Goal: Task Accomplishment & Management: Manage account settings

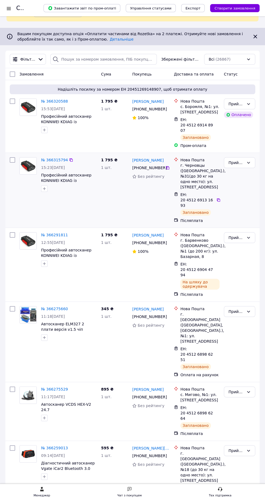
scroll to position [47, 0]
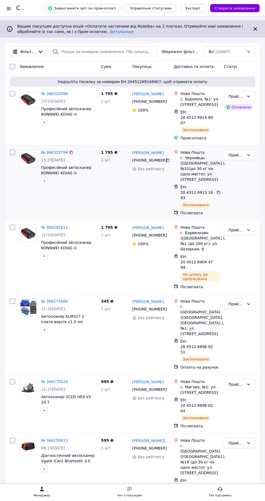
click at [15, 150] on input "checkbox" at bounding box center [12, 152] width 5 height 5
checkbox input "true"
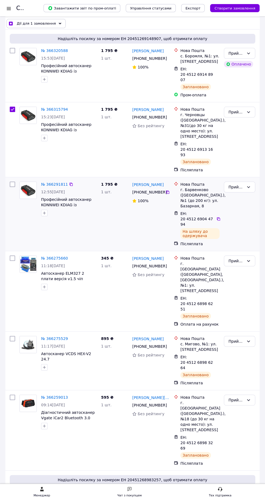
scroll to position [92, 0]
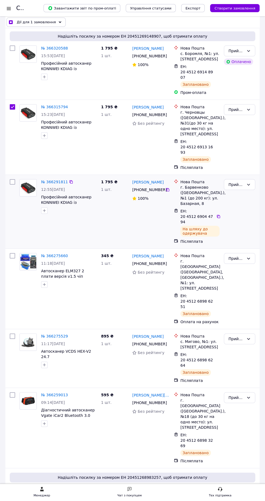
click at [13, 179] on input "checkbox" at bounding box center [12, 181] width 5 height 5
checkbox input "true"
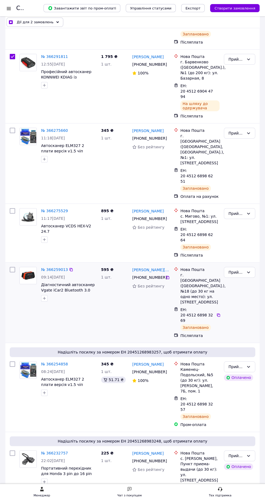
scroll to position [222, 0]
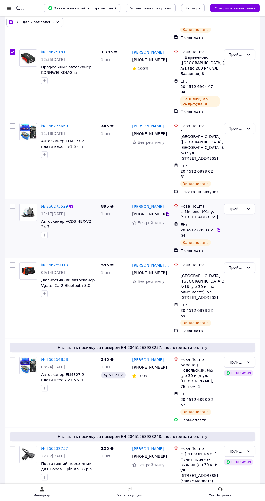
click at [12, 203] on input "checkbox" at bounding box center [12, 205] width 5 height 5
checkbox input "true"
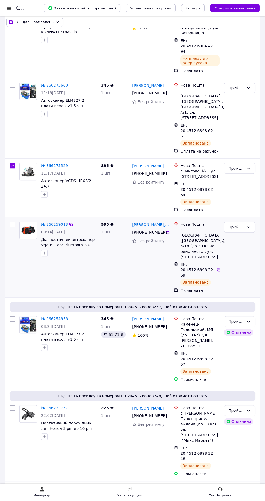
scroll to position [268, 0]
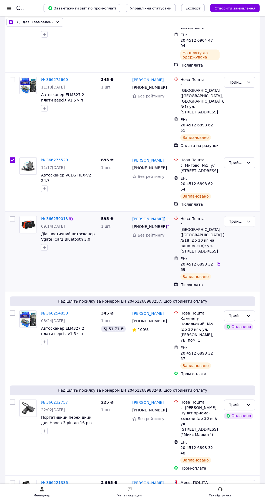
click at [13, 216] on input "checkbox" at bounding box center [12, 218] width 5 height 5
checkbox input "true"
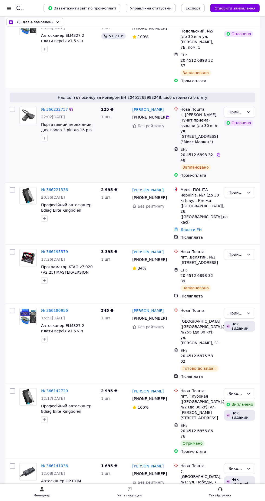
scroll to position [567, 0]
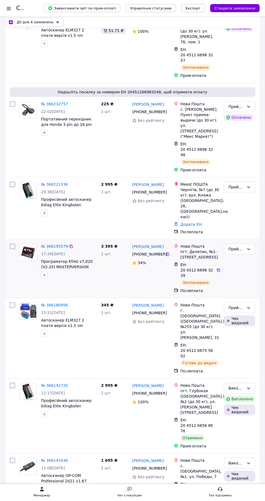
click at [13, 244] on input "checkbox" at bounding box center [12, 246] width 5 height 5
checkbox input "true"
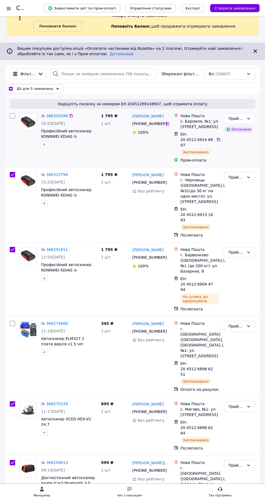
scroll to position [24, 0]
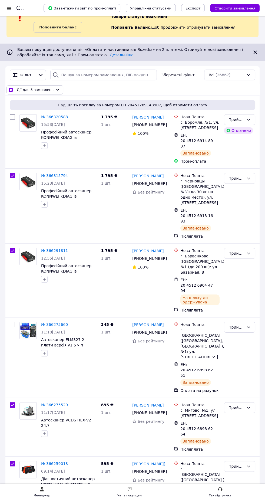
click at [44, 89] on span "Дії для 5 замовлень" at bounding box center [35, 89] width 37 height 5
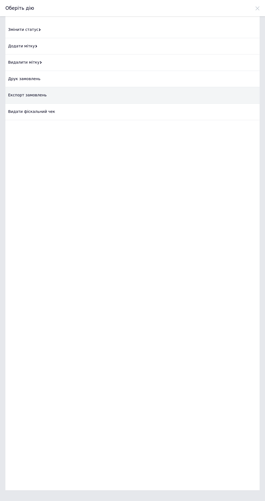
scroll to position [0, 0]
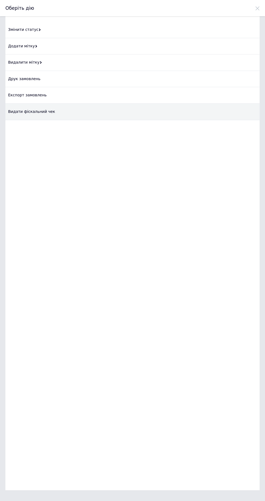
click at [42, 110] on div "Видати фіскальний чек" at bounding box center [132, 112] width 254 height 17
checkbox input "true"
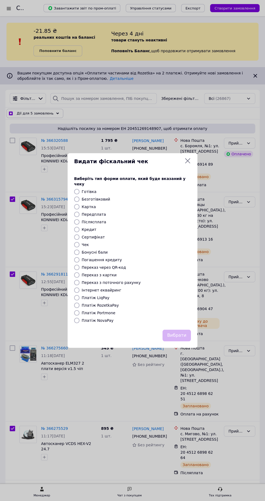
scroll to position [24, 0]
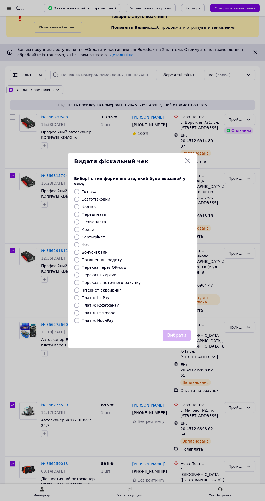
click at [102, 319] on label "Платіж NovaPay" at bounding box center [98, 320] width 32 height 4
click at [80, 319] on input "Платіж NovaPay" at bounding box center [76, 320] width 5 height 5
radio input "true"
click at [178, 330] on button "Вибрати" at bounding box center [177, 336] width 28 height 12
checkbox input "true"
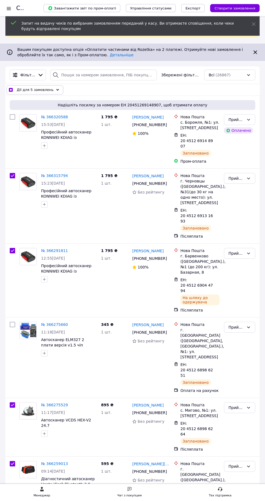
click at [12, 91] on input "checkbox" at bounding box center [11, 90] width 4 height 4
checkbox input "false"
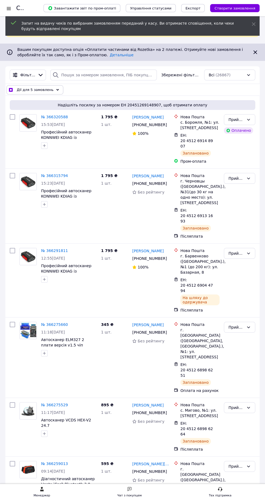
checkbox input "false"
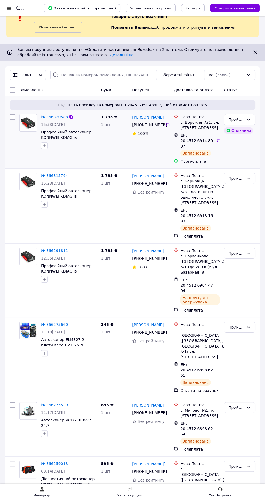
click at [12, 117] on input "checkbox" at bounding box center [12, 116] width 5 height 5
checkbox input "true"
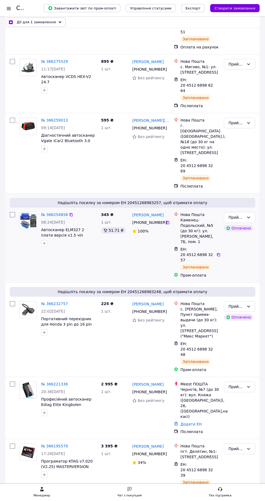
scroll to position [367, 0]
click at [13, 212] on input "checkbox" at bounding box center [12, 214] width 5 height 5
checkbox input "true"
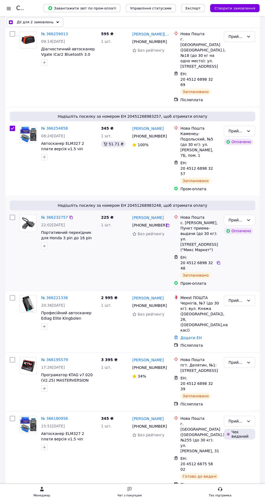
scroll to position [457, 0]
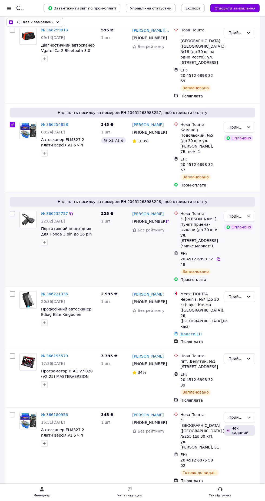
click at [14, 211] on input "checkbox" at bounding box center [12, 213] width 5 height 5
checkbox input "true"
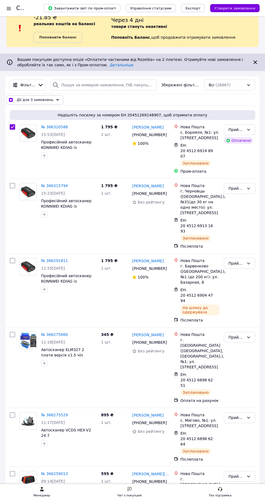
scroll to position [0, 0]
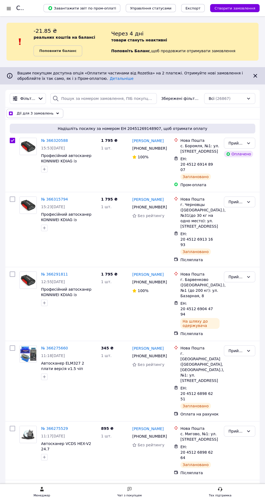
click at [47, 113] on span "Дії для 3 замовлень" at bounding box center [35, 113] width 37 height 5
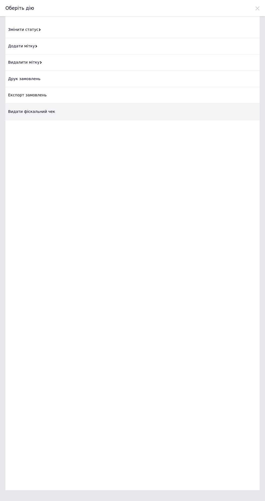
click at [51, 113] on div "Видати фіскальний чек" at bounding box center [132, 112] width 254 height 17
checkbox input "true"
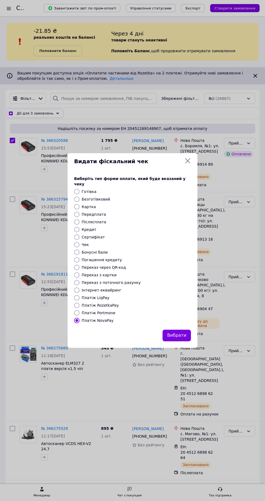
click at [108, 304] on label "Платіж RozetkaPay" at bounding box center [100, 305] width 37 height 4
click at [80, 304] on input "Платіж RozetkaPay" at bounding box center [76, 304] width 5 height 5
radio input "true"
click at [178, 335] on button "Вибрати" at bounding box center [177, 336] width 28 height 12
checkbox input "true"
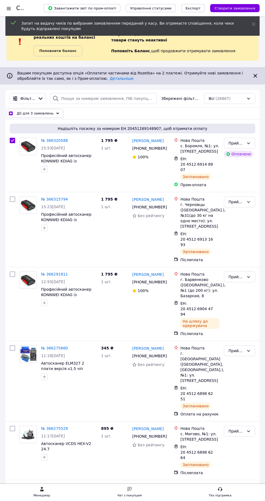
click at [12, 112] on input "checkbox" at bounding box center [11, 114] width 4 height 4
checkbox input "false"
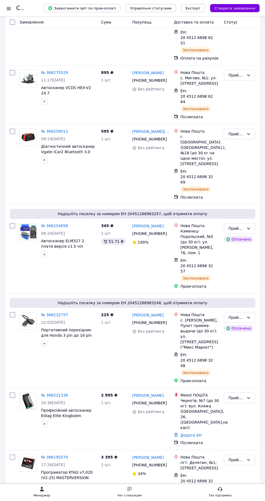
scroll to position [368, 0]
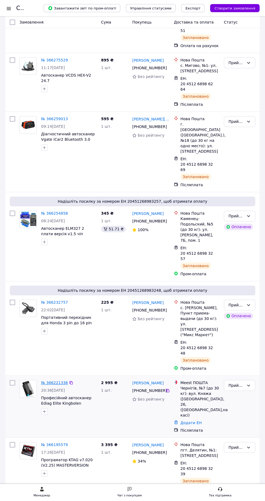
click at [53, 380] on link "№ 366221336" at bounding box center [54, 382] width 27 height 4
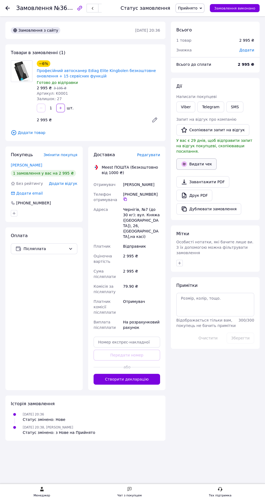
click at [199, 158] on button "Видати чек" at bounding box center [196, 163] width 40 height 11
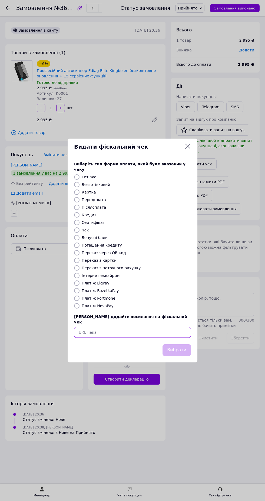
click at [114, 330] on input "text" at bounding box center [132, 332] width 117 height 11
type input "https://kasa.vchasno.ua/check-viewer/ti2XCkloTdc"
click at [179, 345] on button "Вибрати" at bounding box center [177, 350] width 28 height 12
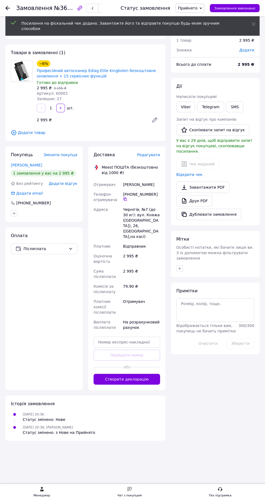
click at [3, 10] on div "Замовлення №366221336 Статус замовлення Прийнято Виконано Скасовано Оплачено Ша…" at bounding box center [132, 8] width 265 height 16
click at [8, 8] on icon at bounding box center [7, 8] width 4 height 4
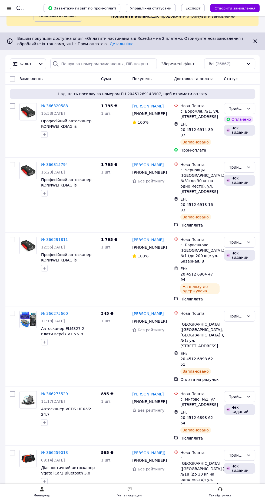
scroll to position [35, 0]
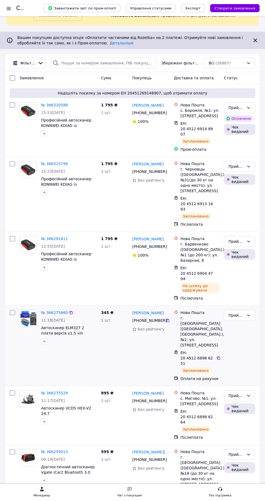
click at [13, 310] on input "checkbox" at bounding box center [12, 312] width 5 height 5
checkbox input "true"
click at [43, 77] on span "Дії для 1 замовлення" at bounding box center [36, 77] width 39 height 5
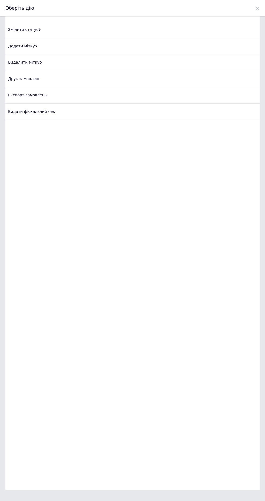
scroll to position [0, 0]
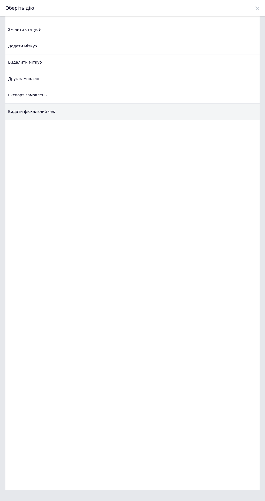
click at [39, 113] on div "Видати фіскальний чек" at bounding box center [132, 112] width 254 height 17
checkbox input "true"
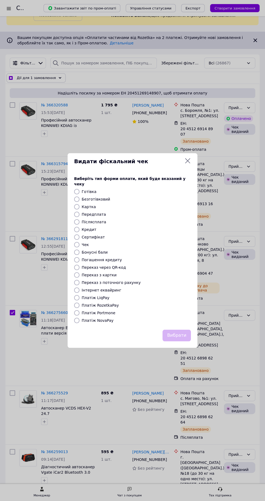
click at [107, 273] on label "Переказ з картки" at bounding box center [99, 275] width 35 height 4
click at [80, 272] on input "Переказ з картки" at bounding box center [76, 274] width 5 height 5
radio input "true"
click at [181, 333] on button "Вибрати" at bounding box center [177, 336] width 28 height 12
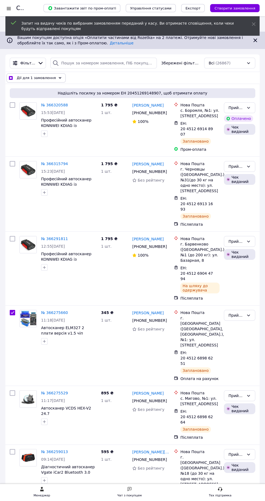
click at [14, 78] on div "Дії для 1 замовлення" at bounding box center [35, 77] width 59 height 9
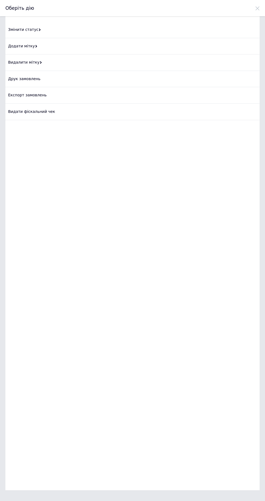
click at [260, 9] on div "Оберіть дію" at bounding box center [132, 8] width 265 height 16
click at [256, 10] on use at bounding box center [258, 8] width 4 height 4
checkbox input "true"
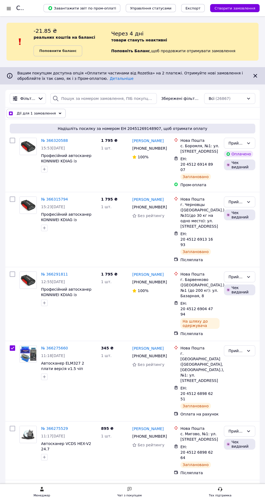
scroll to position [35, 0]
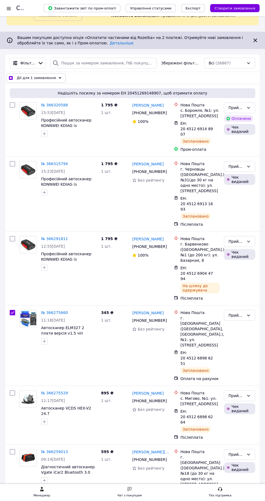
click at [10, 78] on input "checkbox" at bounding box center [11, 78] width 4 height 4
checkbox input "false"
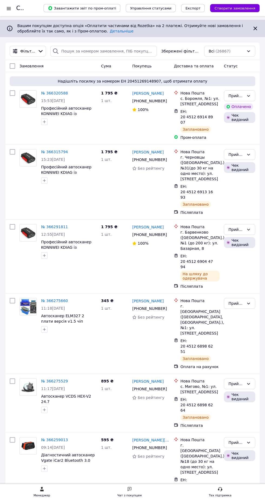
scroll to position [0, 0]
